Goal: Task Accomplishment & Management: Use online tool/utility

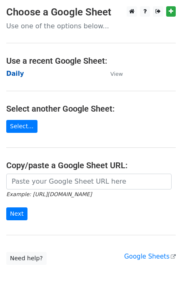
click at [20, 75] on strong "Daily" at bounding box center [15, 74] width 18 height 8
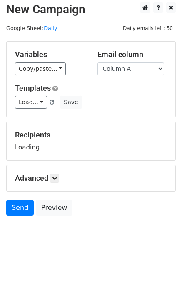
scroll to position [5, 0]
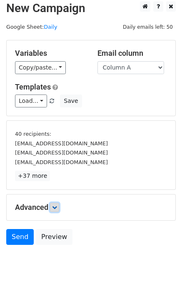
click at [57, 203] on link at bounding box center [54, 207] width 9 height 9
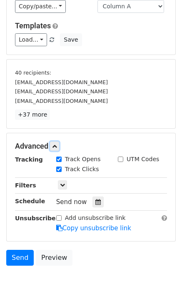
scroll to position [111, 0]
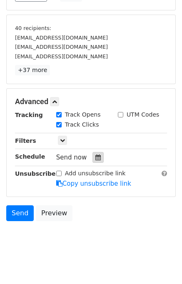
click at [95, 155] on icon at bounding box center [97, 158] width 5 height 6
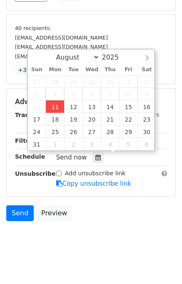
type input "2025-08-11 12:32"
type input "32"
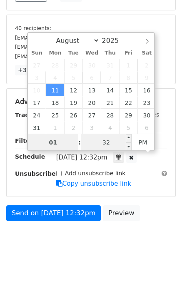
type input "01"
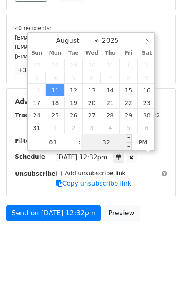
type input "2025-08-11 13:32"
click at [100, 143] on input "32" at bounding box center [106, 142] width 51 height 17
type input "00"
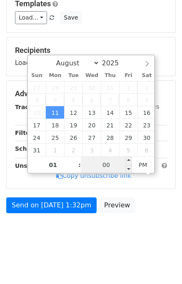
scroll to position [86, 0]
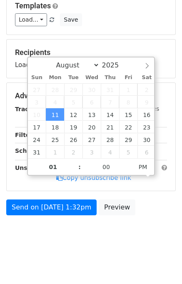
type input "2025-08-11 13:00"
click at [156, 212] on div "Send on Aug 11 at 1:32pm Preview" at bounding box center [91, 210] width 182 height 20
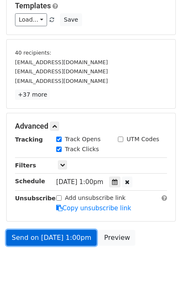
click at [63, 238] on link "Send on Aug 11 at 1:00pm" at bounding box center [51, 238] width 90 height 16
click at [37, 235] on link "Send on Aug 11 at 1:00pm" at bounding box center [51, 238] width 90 height 16
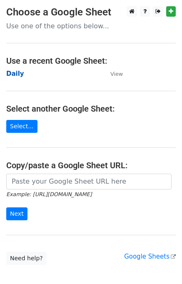
click at [15, 73] on strong "Daily" at bounding box center [15, 74] width 18 height 8
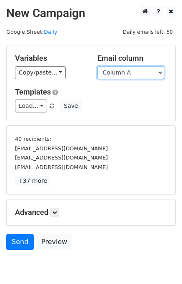
click at [121, 73] on select "Column A Column B Column C Column D Column E Column F" at bounding box center [131, 72] width 67 height 13
select select "Column B"
click at [98, 66] on select "Column A Column B Column C Column D Column E Column F" at bounding box center [131, 72] width 67 height 13
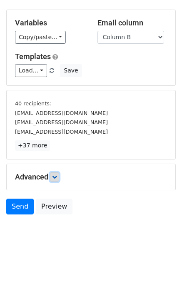
click at [57, 177] on icon at bounding box center [54, 177] width 5 height 5
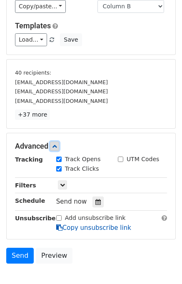
scroll to position [116, 0]
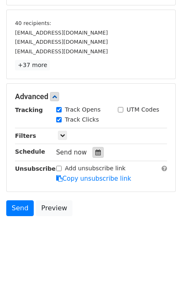
click at [94, 154] on div at bounding box center [98, 152] width 11 height 11
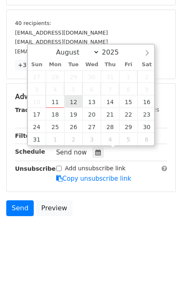
type input "2025-08-12 12:00"
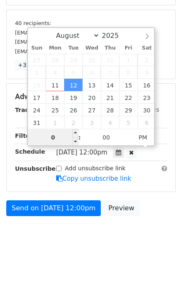
type input "02"
type input "2025-08-12 14:00"
click at [155, 221] on body "New Campaign Daily emails left: 50 Google Sheet: Daily Variables Copy/paste... …" at bounding box center [91, 72] width 182 height 364
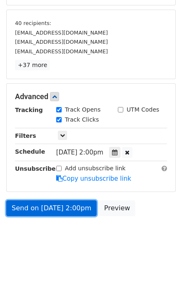
click at [52, 209] on link "Send on Aug 12 at 2:00pm" at bounding box center [51, 209] width 90 height 16
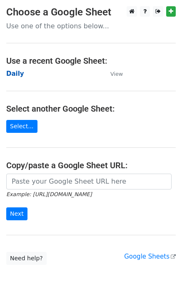
click at [16, 74] on strong "Daily" at bounding box center [15, 74] width 18 height 8
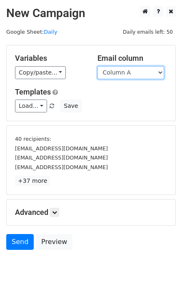
click at [136, 71] on select "Column A Column B Column C Column D Column E Column F" at bounding box center [131, 72] width 67 height 13
select select "Column C"
click at [98, 66] on select "Column A Column B Column C Column D Column E Column F" at bounding box center [131, 72] width 67 height 13
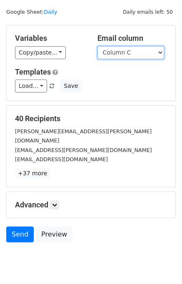
scroll to position [38, 0]
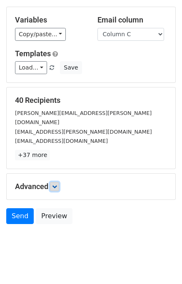
click at [56, 184] on icon at bounding box center [54, 186] width 5 height 5
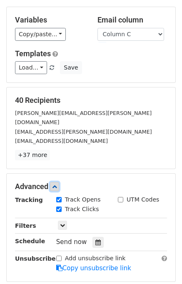
scroll to position [113, 0]
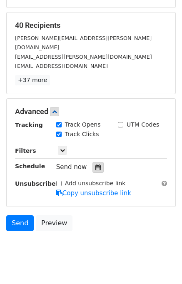
click at [98, 162] on div at bounding box center [98, 167] width 11 height 11
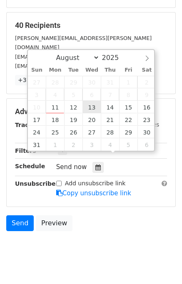
type input "2025-08-13 12:00"
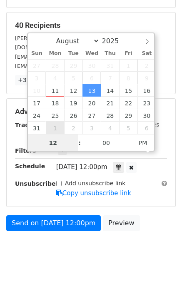
scroll to position [86, 0]
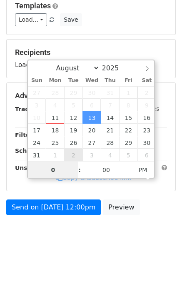
type input "03"
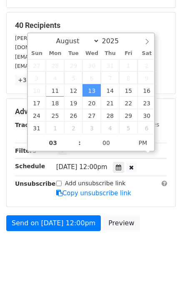
type input "2025-08-13 15:00"
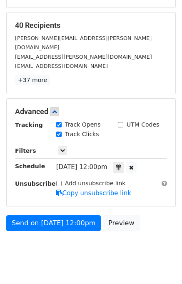
click at [91, 232] on body "New Campaign Daily emails left: 50 Google Sheet: Daily Variables Copy/paste... …" at bounding box center [91, 81] width 182 height 376
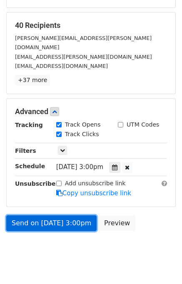
click at [62, 216] on link "Send on Aug 13 at 3:00pm" at bounding box center [51, 224] width 90 height 16
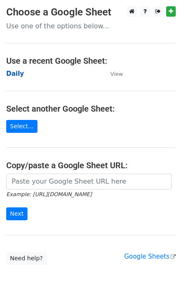
click at [17, 72] on strong "Daily" at bounding box center [15, 74] width 18 height 8
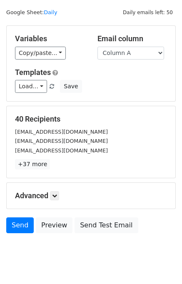
scroll to position [38, 0]
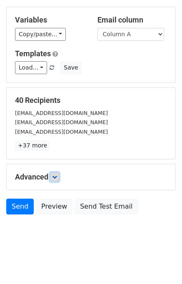
click at [57, 175] on icon at bounding box center [54, 177] width 5 height 5
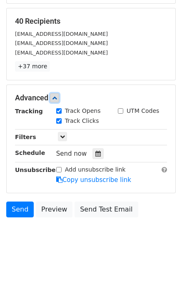
scroll to position [118, 0]
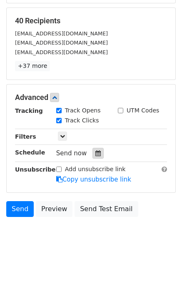
click at [95, 155] on icon at bounding box center [97, 153] width 5 height 6
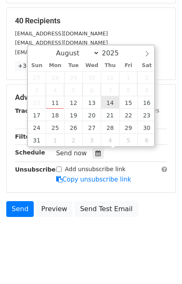
type input "[DATE] 12:00"
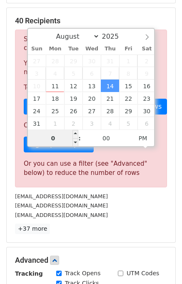
type input "04"
type input "[DATE] 16:00"
click at [112, 211] on div "[EMAIL_ADDRESS][DOMAIN_NAME]" at bounding box center [91, 216] width 165 height 10
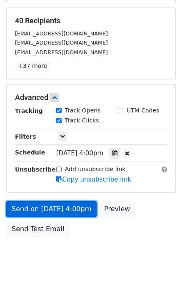
click at [65, 207] on link "Send on [DATE] 4:00pm" at bounding box center [51, 209] width 90 height 16
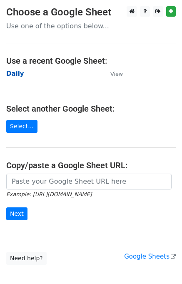
click at [13, 75] on strong "Daily" at bounding box center [15, 74] width 18 height 8
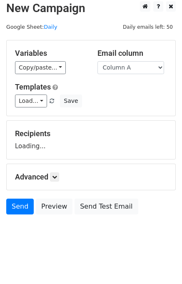
scroll to position [5, 0]
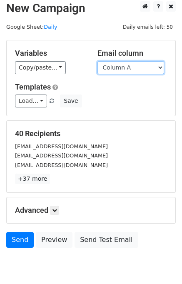
click at [131, 65] on select "Column A Column B Column C Column D Column E Column F" at bounding box center [131, 67] width 67 height 13
select select "Column B"
click at [98, 61] on select "Column A Column B Column C Column D Column E Column F" at bounding box center [131, 67] width 67 height 13
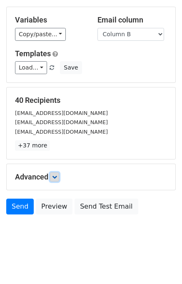
click at [57, 175] on icon at bounding box center [54, 177] width 5 height 5
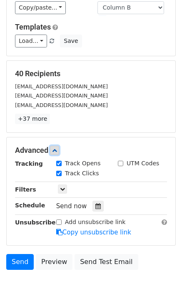
scroll to position [109, 0]
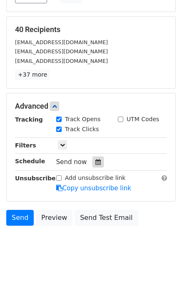
click at [98, 162] on div at bounding box center [98, 162] width 11 height 11
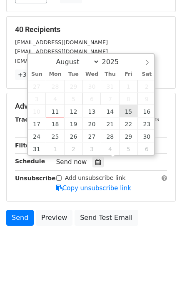
type input "2025-08-15 12:00"
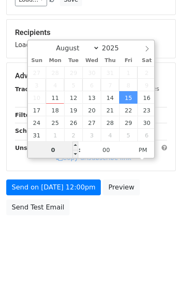
type input "05"
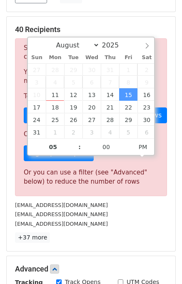
type input "2025-08-15 17:00"
click at [114, 212] on div "info@slrmissionindians.org" at bounding box center [91, 215] width 165 height 10
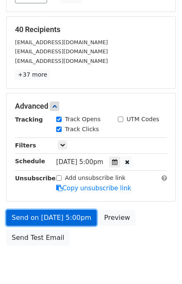
click at [66, 214] on link "Send on Aug 15 at 5:00pm" at bounding box center [51, 218] width 90 height 16
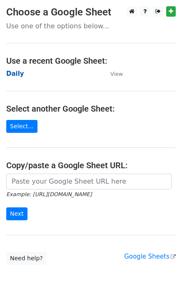
click at [13, 74] on strong "Daily" at bounding box center [15, 74] width 18 height 8
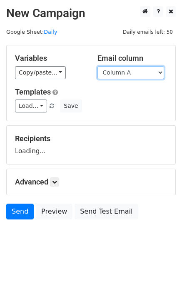
click at [134, 72] on select "Column A Column B Column C Column D Column E Column F" at bounding box center [131, 72] width 67 height 13
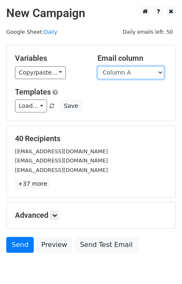
click at [127, 76] on select "Column A Column B Column C Column D Column E Column F" at bounding box center [131, 72] width 67 height 13
select select "Column C"
click at [98, 66] on select "Column A Column B Column C Column D Column E Column F" at bounding box center [131, 72] width 67 height 13
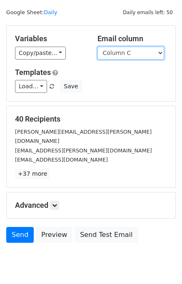
scroll to position [38, 0]
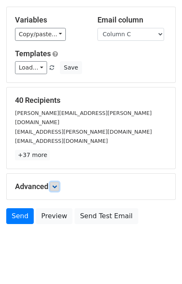
click at [57, 184] on icon at bounding box center [54, 186] width 5 height 5
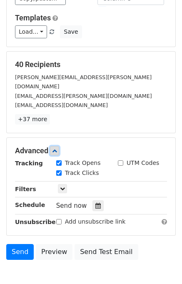
scroll to position [116, 0]
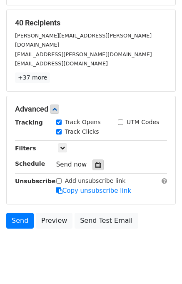
click at [95, 162] on icon at bounding box center [97, 165] width 5 height 6
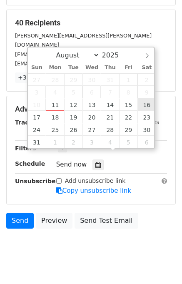
type input "[DATE] 12:00"
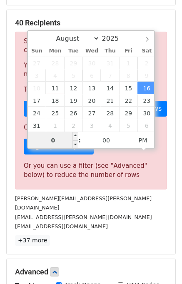
type input "06"
type input "[DATE] 18:00"
click at [131, 222] on div "[EMAIL_ADDRESS][DOMAIN_NAME]" at bounding box center [91, 227] width 165 height 10
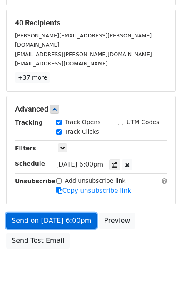
click at [65, 213] on link "Send on Aug 16 at 6:00pm" at bounding box center [51, 221] width 90 height 16
